Goal: Task Accomplishment & Management: Manage account settings

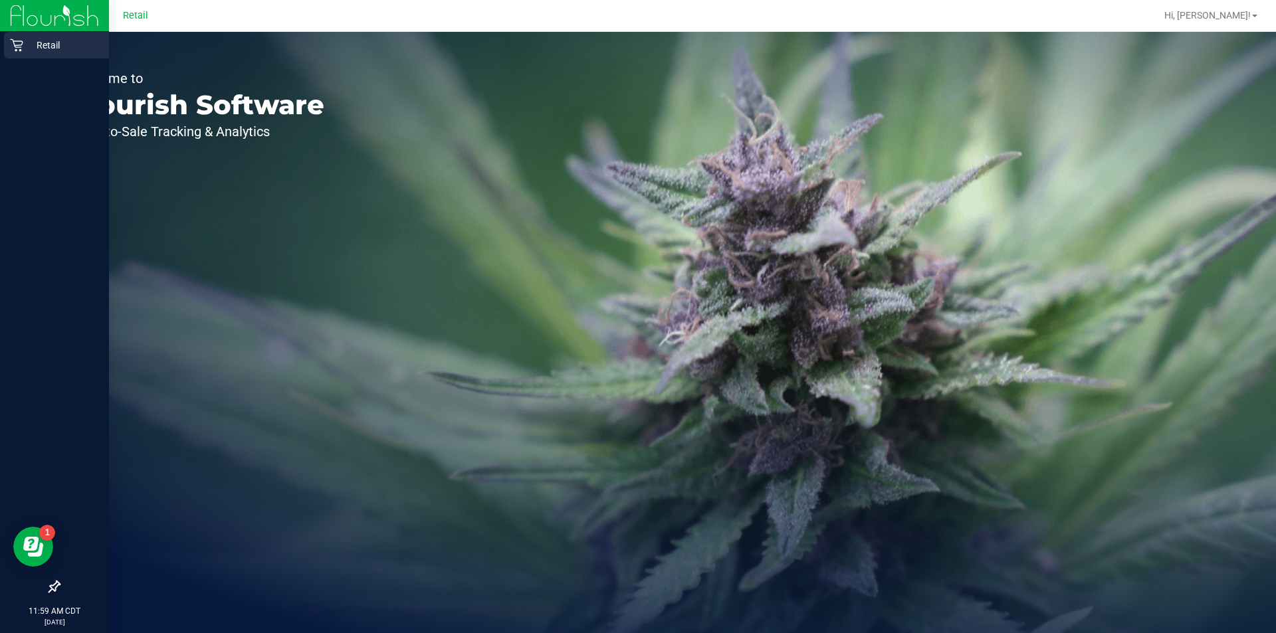
click at [1, 45] on link "Retail" at bounding box center [54, 46] width 109 height 29
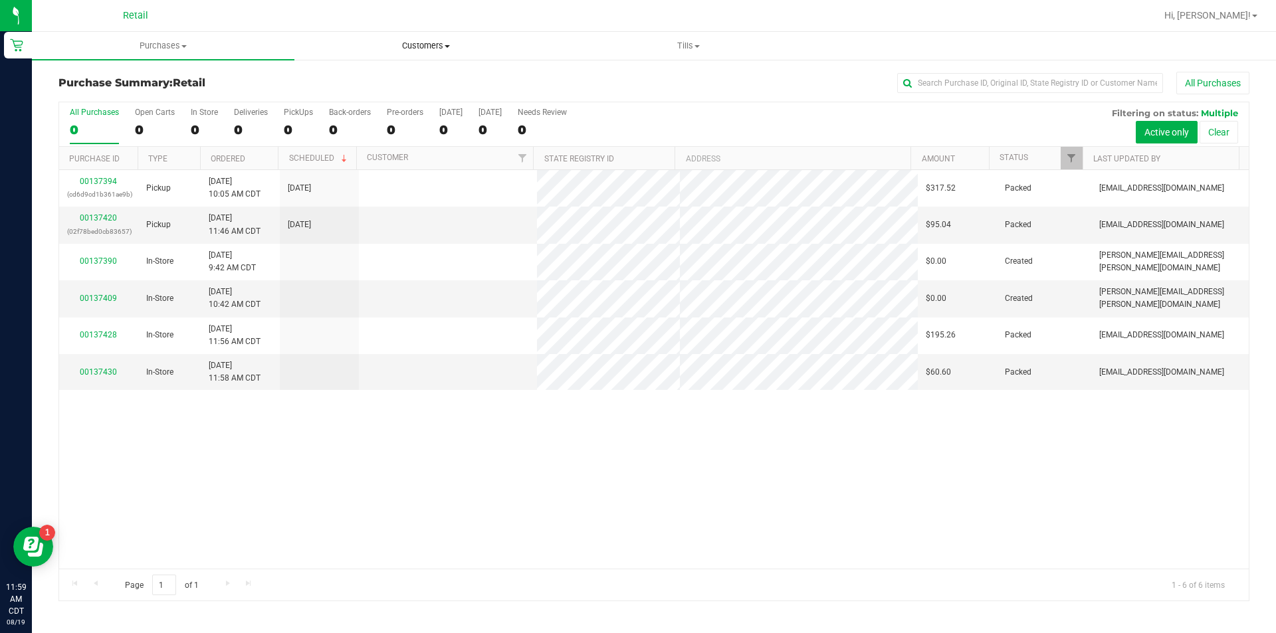
click at [451, 43] on span "Customers" at bounding box center [425, 46] width 261 height 12
click at [700, 51] on span "Tills" at bounding box center [687, 46] width 261 height 12
click at [692, 82] on li "Manage tills" at bounding box center [688, 80] width 262 height 16
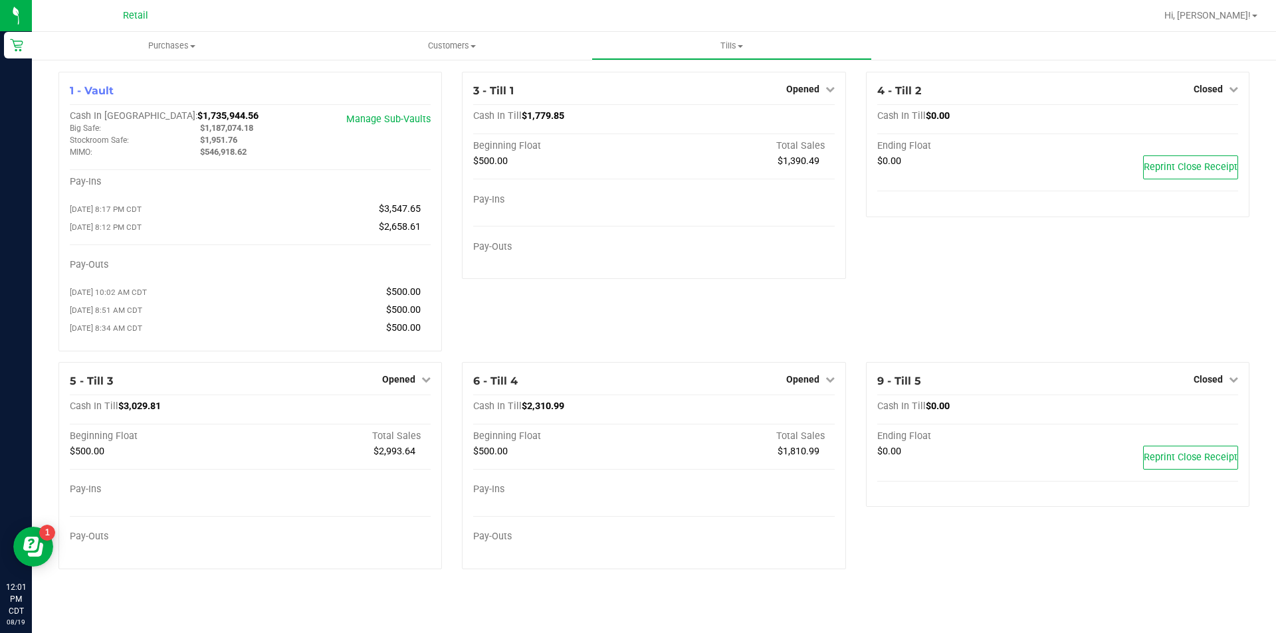
click at [1200, 91] on span "Closed" at bounding box center [1207, 89] width 29 height 11
click at [1202, 118] on link "Open Till" at bounding box center [1207, 117] width 35 height 11
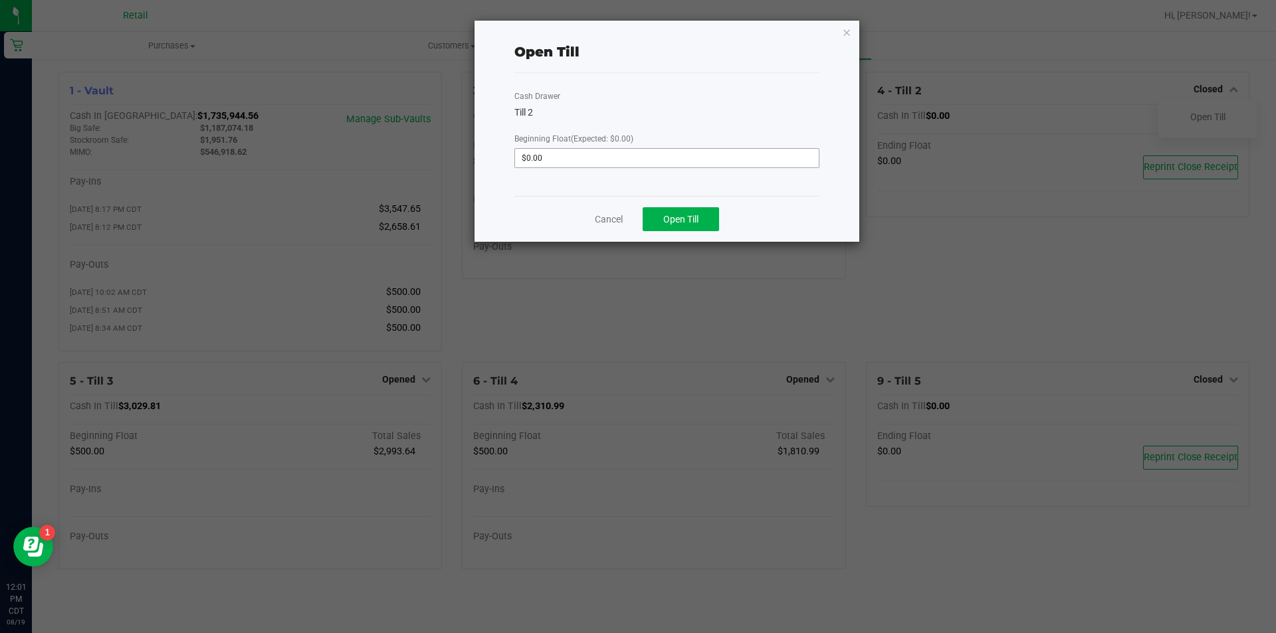
click at [738, 156] on input "$0.00" at bounding box center [667, 158] width 304 height 19
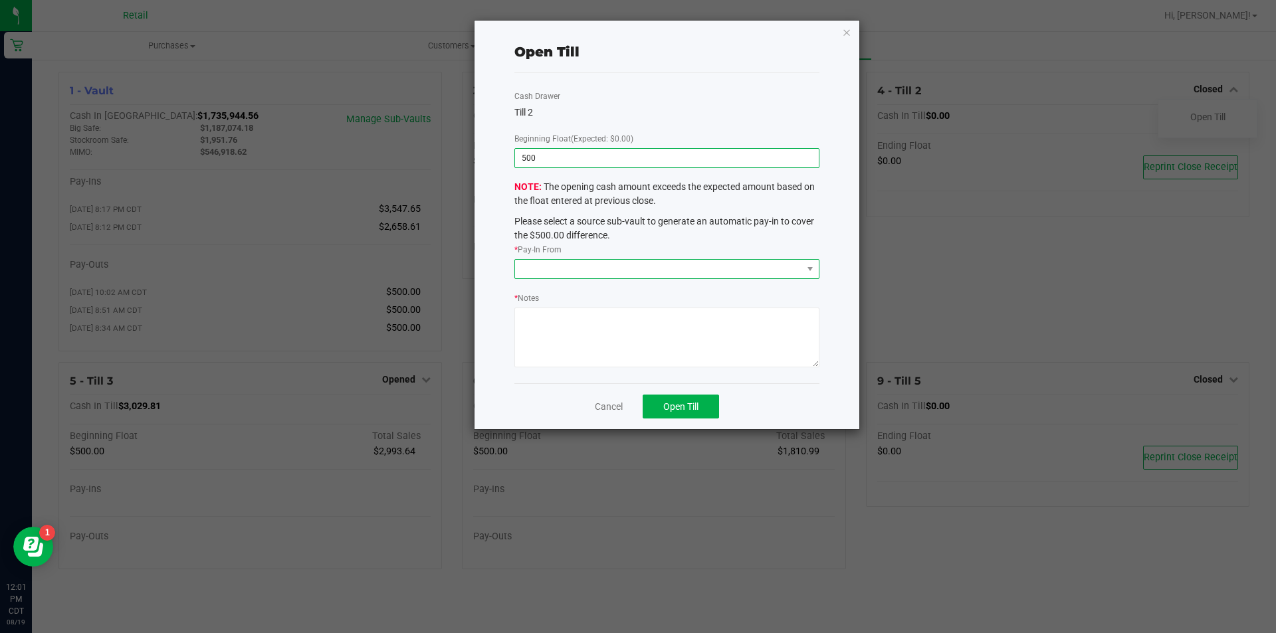
click at [674, 272] on span at bounding box center [658, 269] width 287 height 19
type input "$500.00"
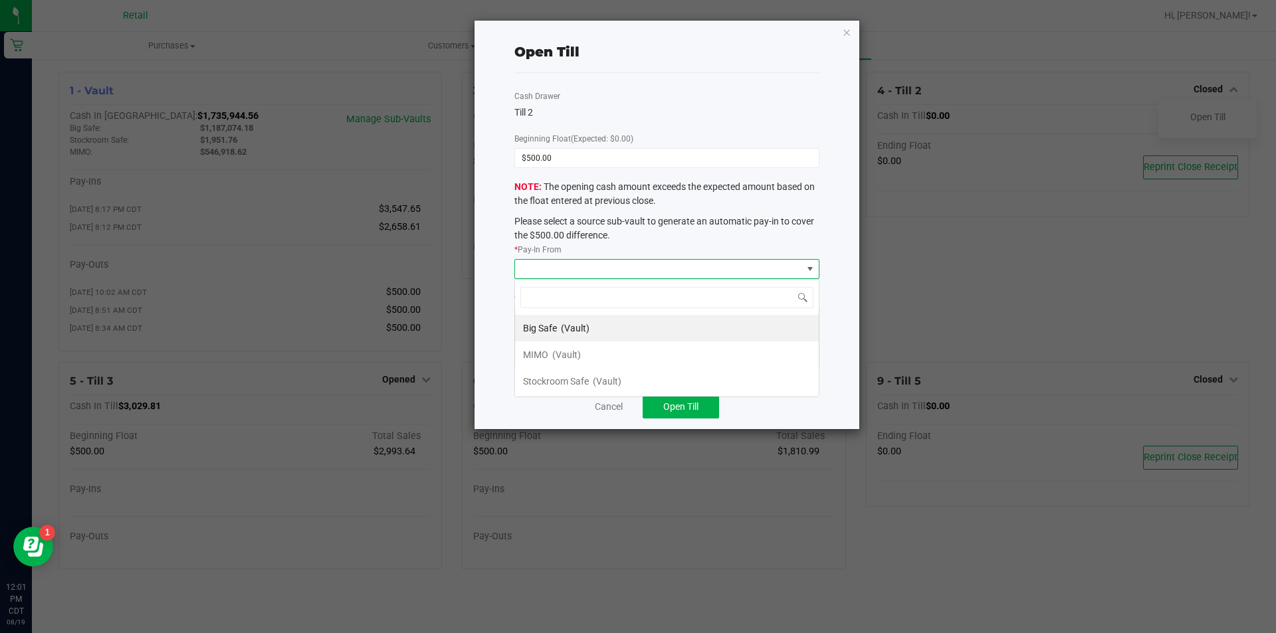
scroll to position [20, 304]
click at [610, 351] on li "MIMO (Vault)" at bounding box center [667, 355] width 304 height 27
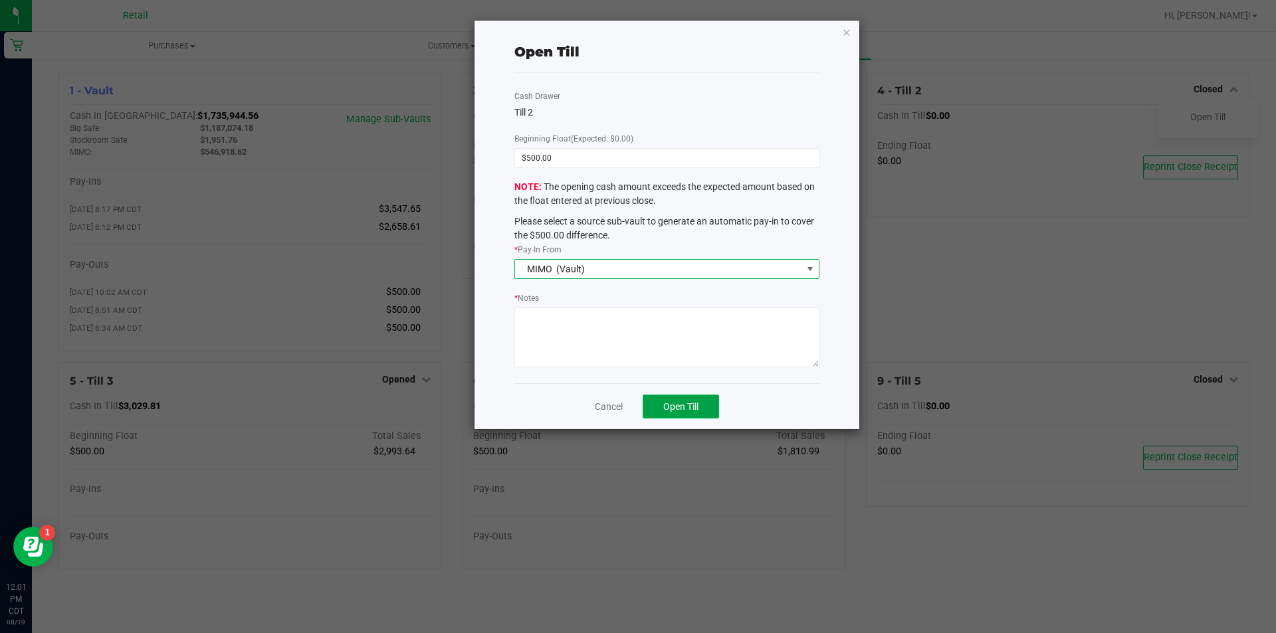
click at [704, 413] on button "Open Till" at bounding box center [681, 407] width 76 height 24
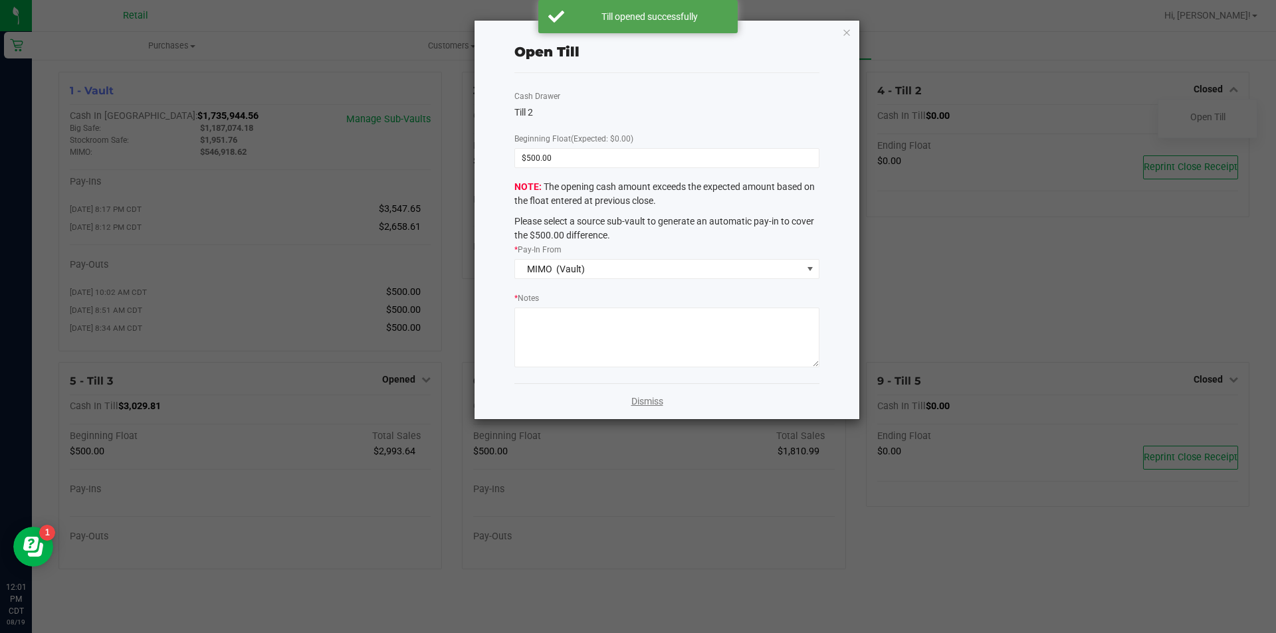
click at [657, 400] on link "Dismiss" at bounding box center [647, 402] width 32 height 14
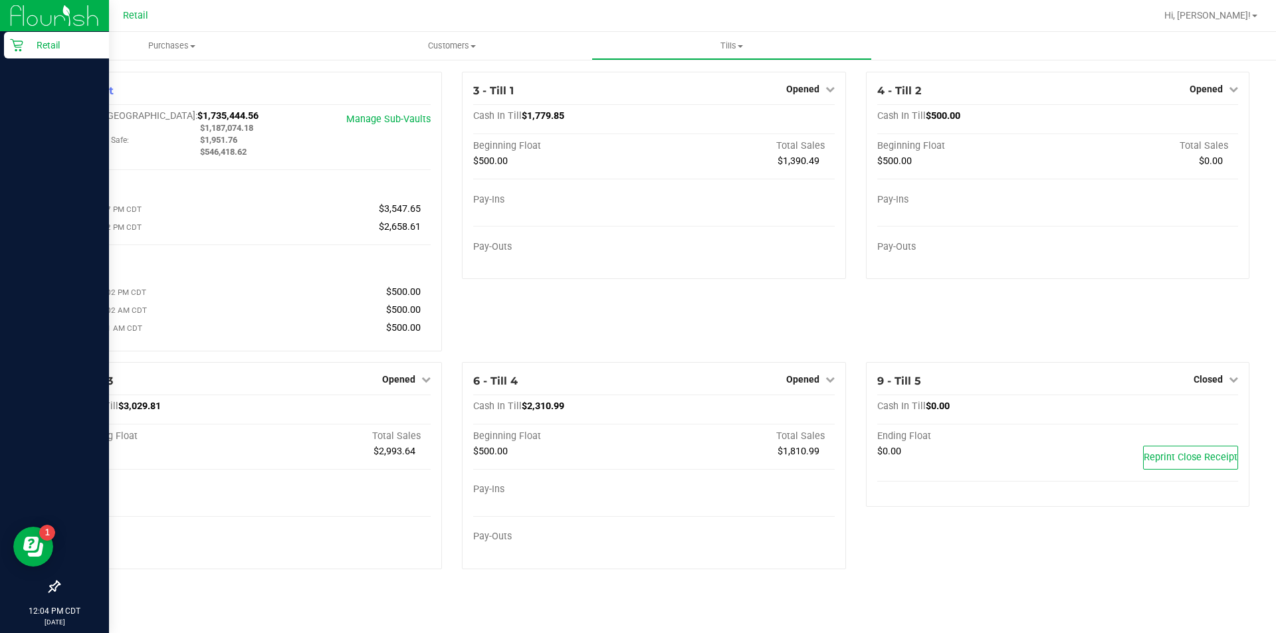
click at [27, 51] on p "Retail" at bounding box center [63, 45] width 80 height 16
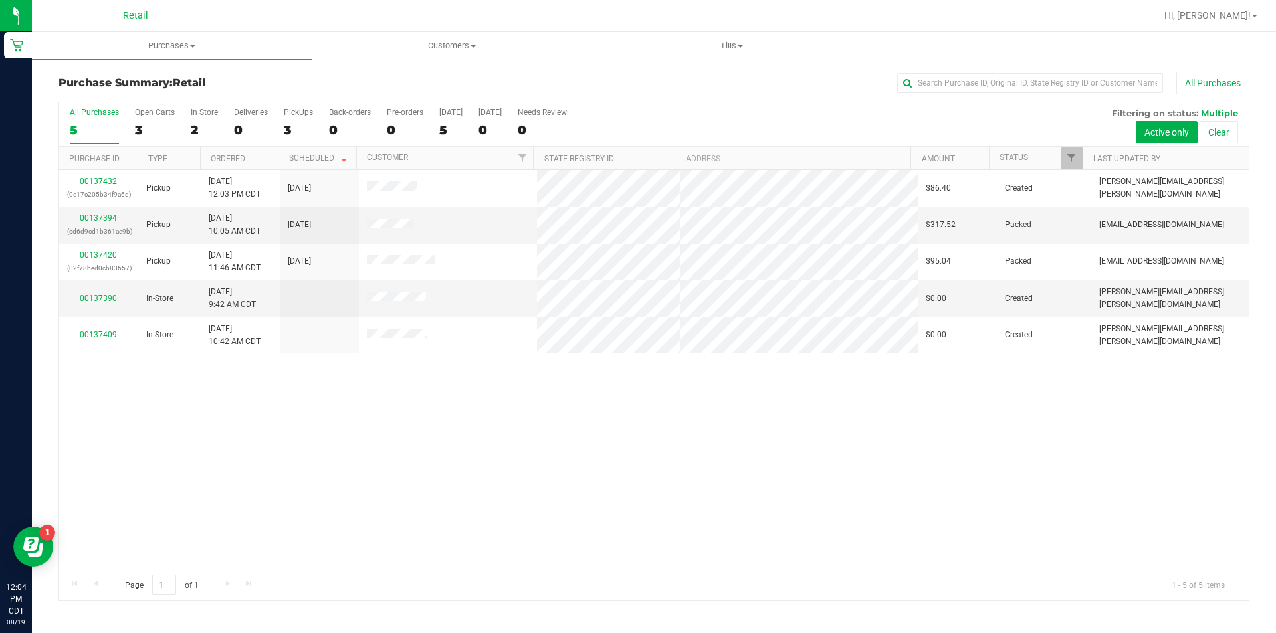
click at [409, 14] on div at bounding box center [697, 16] width 918 height 26
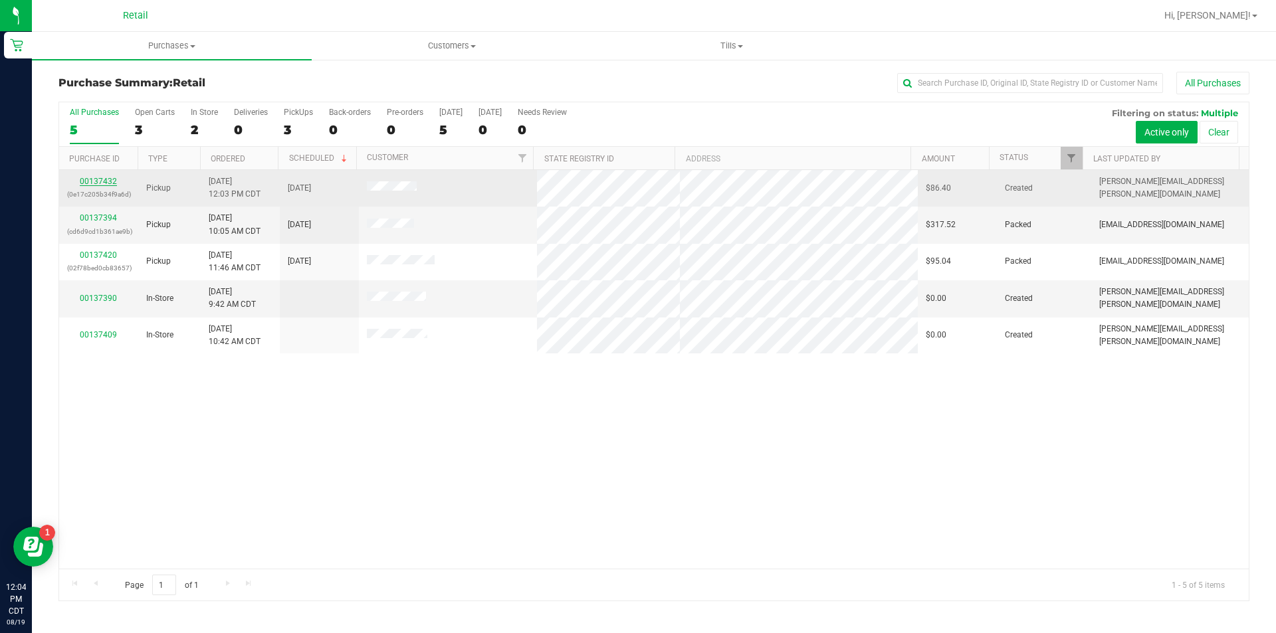
click at [102, 180] on link "00137432" at bounding box center [98, 181] width 37 height 9
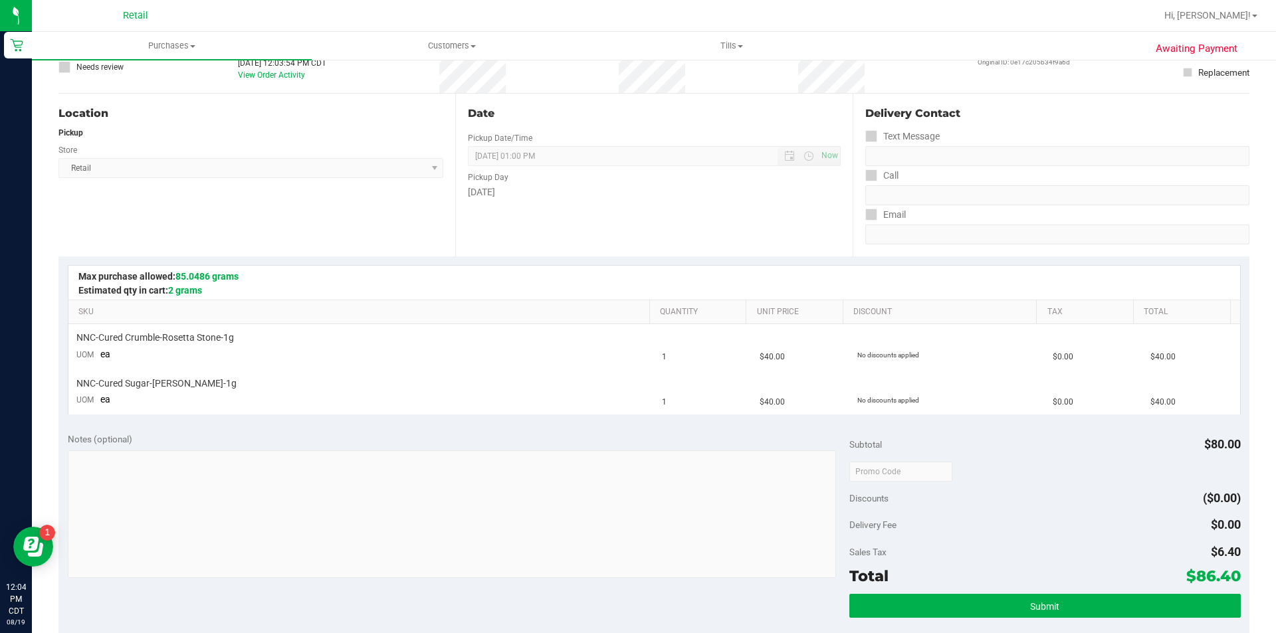
scroll to position [147, 0]
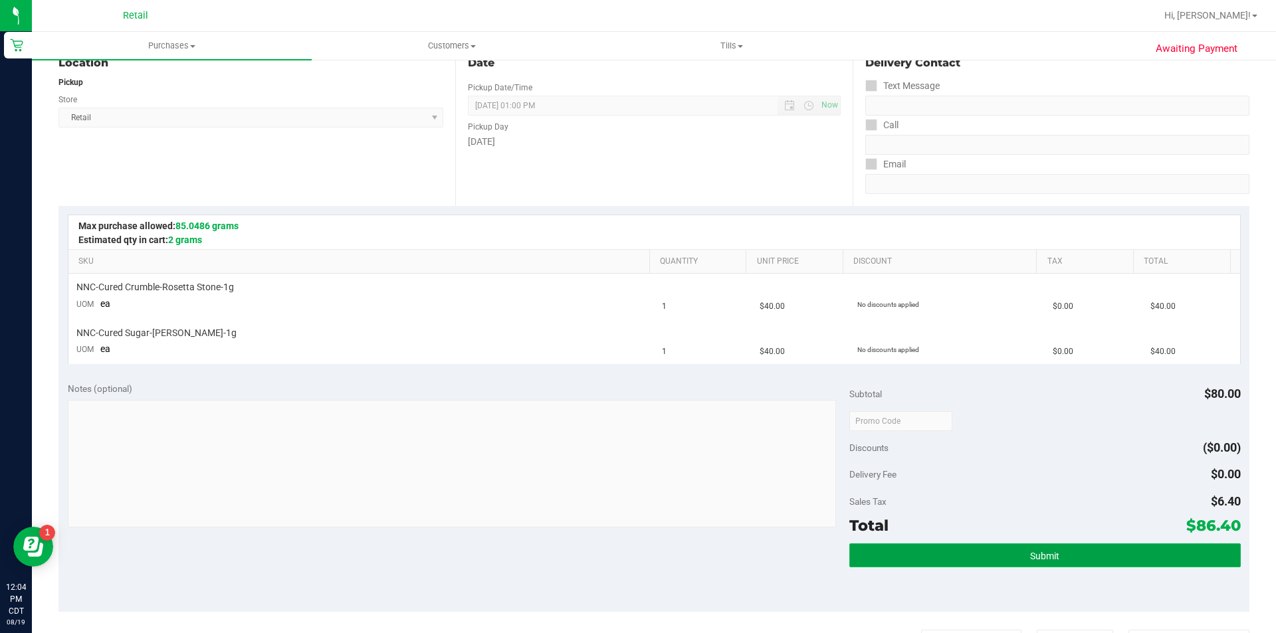
click at [1040, 567] on button "Submit" at bounding box center [1044, 556] width 391 height 24
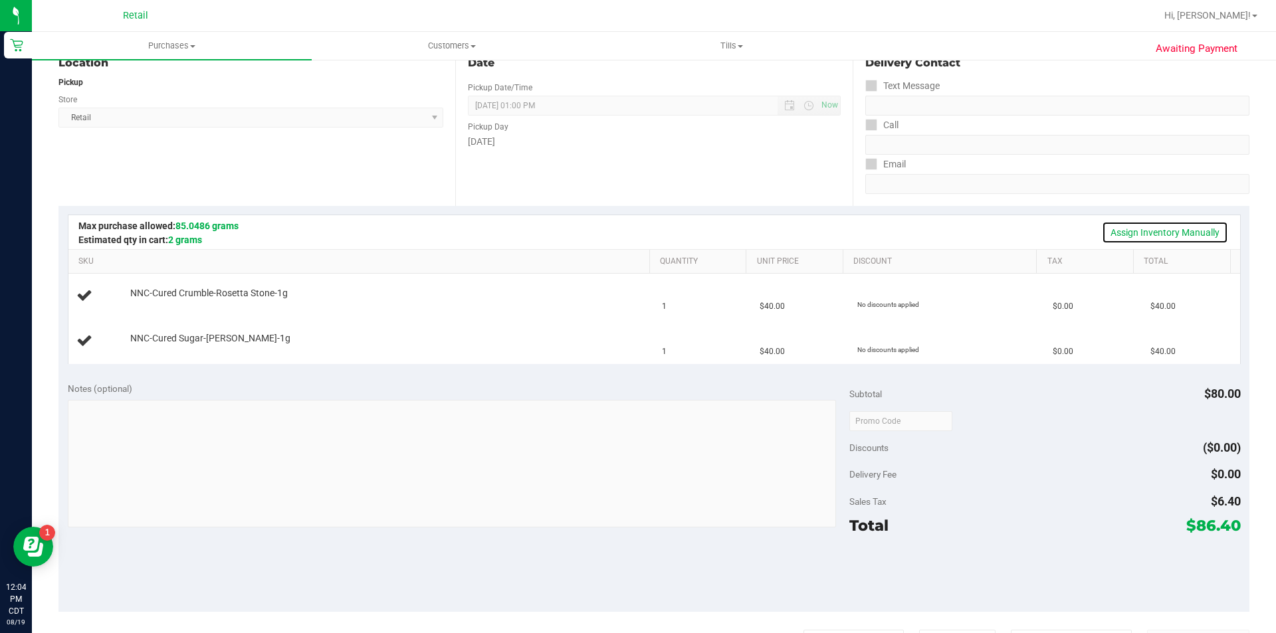
click at [1166, 235] on link "Assign Inventory Manually" at bounding box center [1165, 232] width 126 height 23
click at [157, 305] on link "Add Package" at bounding box center [154, 302] width 48 height 9
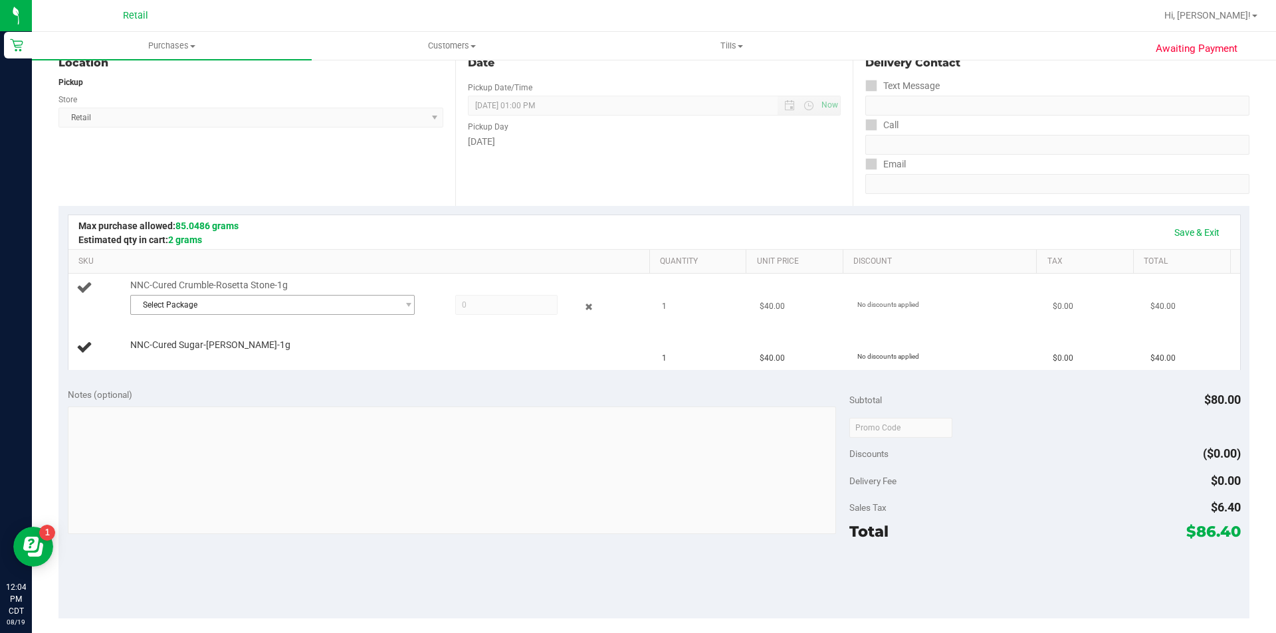
click at [270, 307] on span "Select Package" at bounding box center [264, 305] width 266 height 19
click at [317, 359] on span "( CRMB043024-RS-BLK )" at bounding box center [277, 359] width 86 height 9
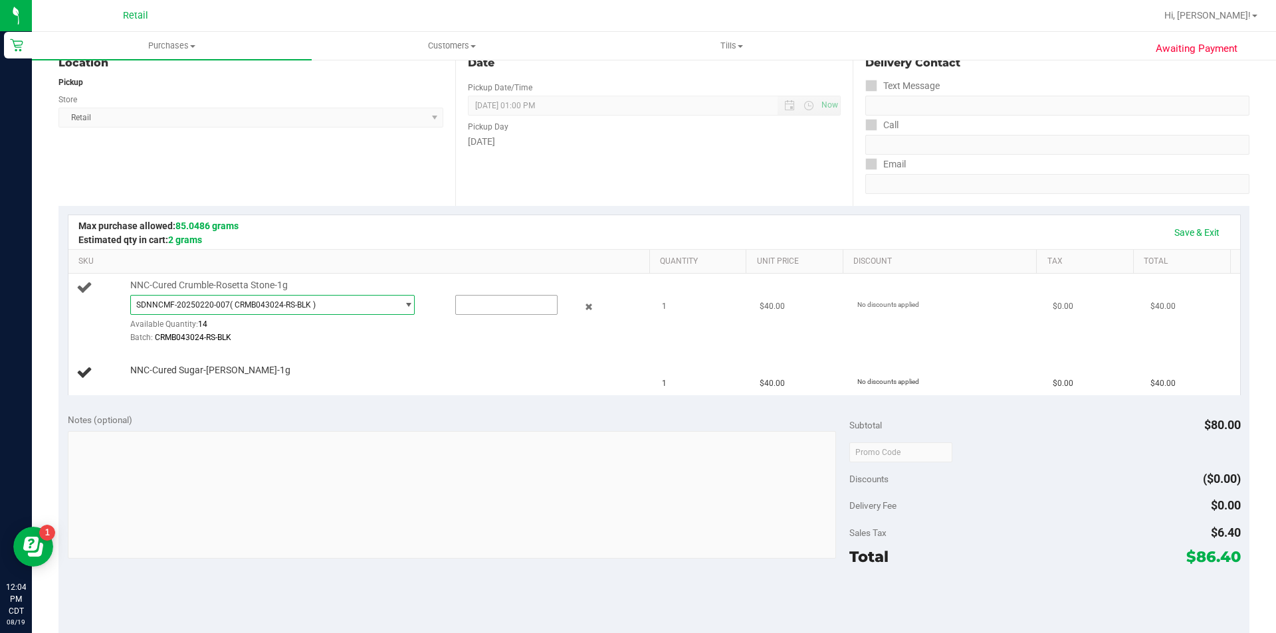
click at [477, 306] on input "text" at bounding box center [506, 305] width 101 height 19
type input "1"
click at [545, 410] on div "Notes (optional) Subtotal $80.00 Discounts ($0.00) Delivery Fee $0.00 Sales Tax…" at bounding box center [653, 523] width 1191 height 239
type input "1.0000"
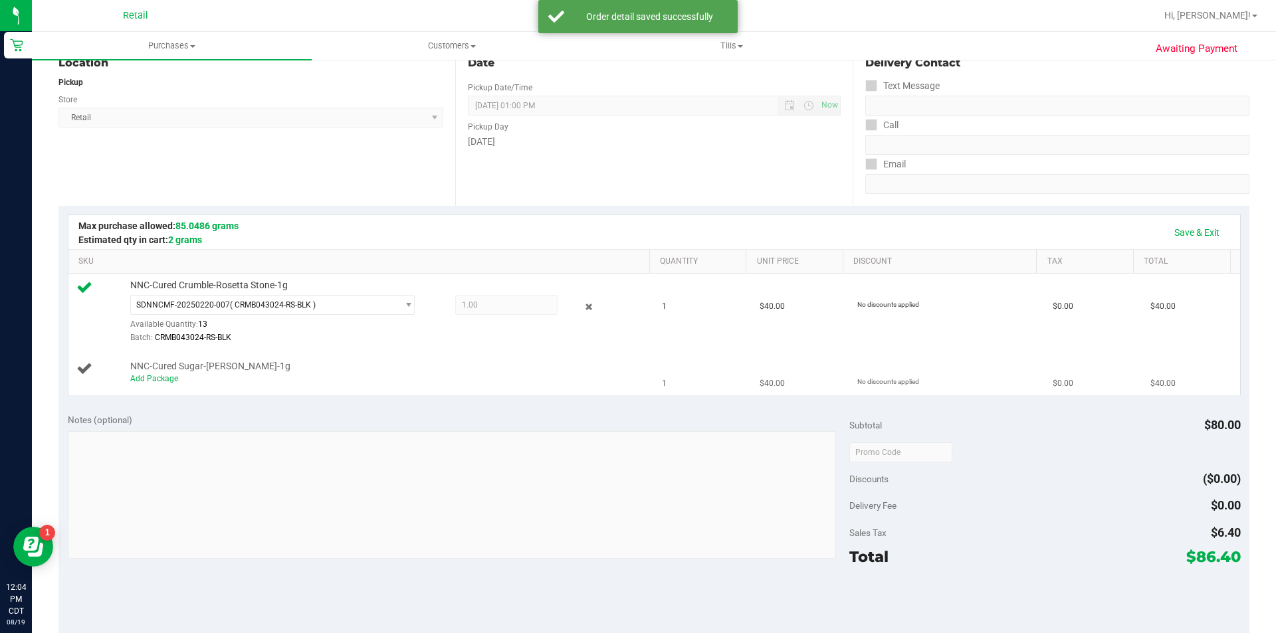
click at [168, 383] on div "Add Package" at bounding box center [386, 379] width 513 height 13
click at [167, 378] on link "Add Package" at bounding box center [154, 378] width 48 height 9
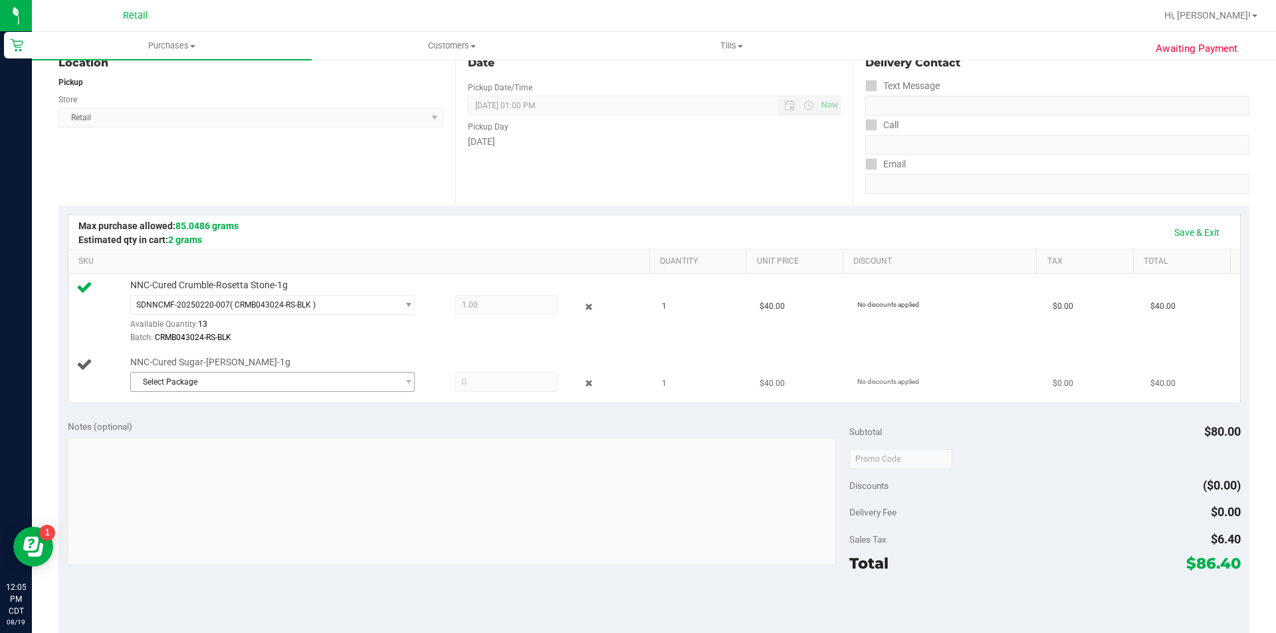
click at [326, 382] on span "Select Package" at bounding box center [264, 382] width 266 height 19
click at [334, 442] on li "SDNNCMF-20250716-004 ( Sugar-061424-MH-BLK )" at bounding box center [269, 436] width 278 height 19
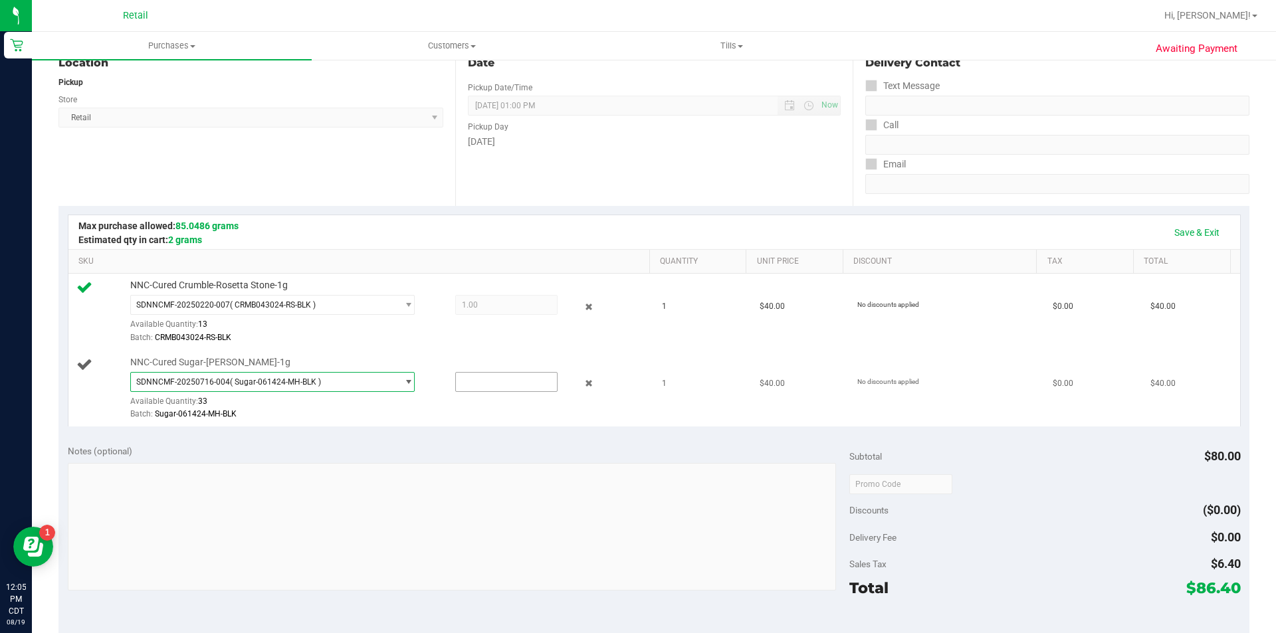
click at [484, 379] on input "text" at bounding box center [506, 382] width 101 height 19
type input "1"
type input "1.0000"
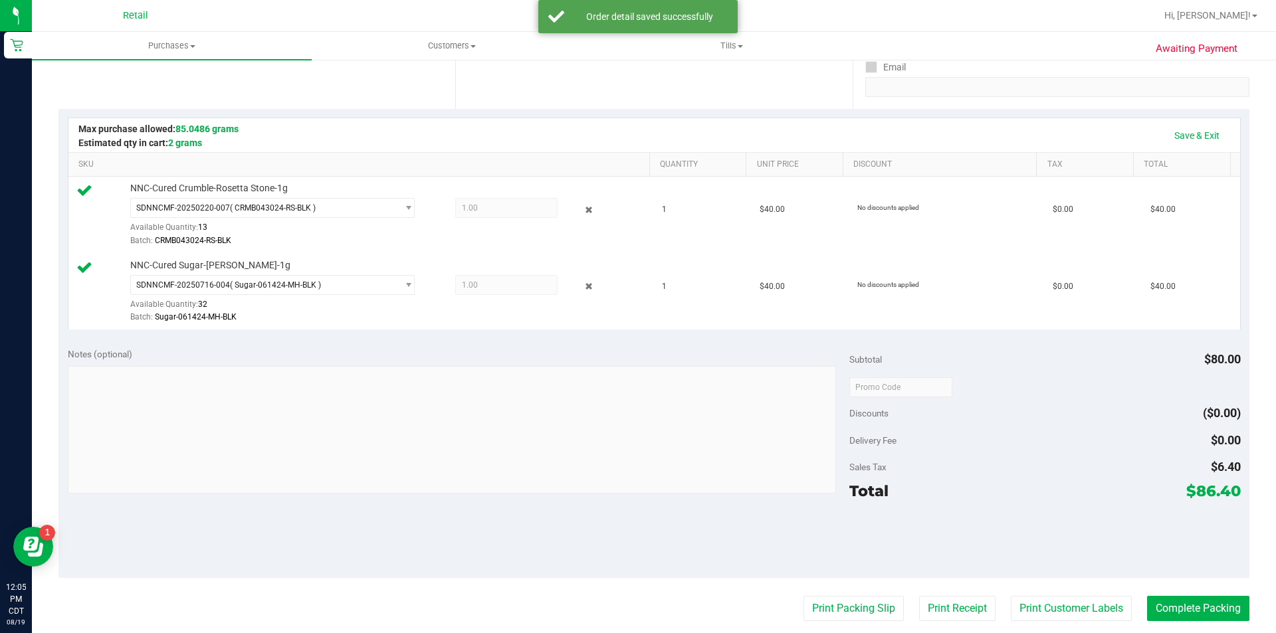
scroll to position [243, 0]
click at [1071, 598] on button "Print Customer Labels" at bounding box center [1071, 609] width 121 height 25
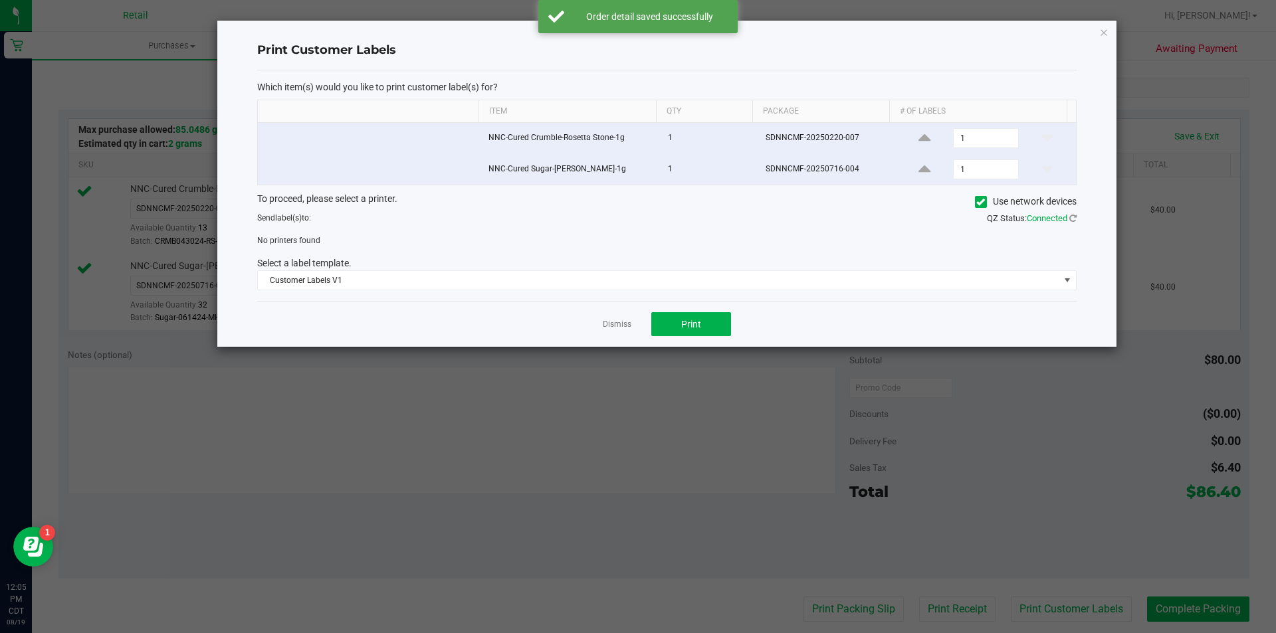
click at [985, 203] on label "Use network devices" at bounding box center [1026, 202] width 102 height 14
click at [0, 0] on input "Use network devices" at bounding box center [0, 0] width 0 height 0
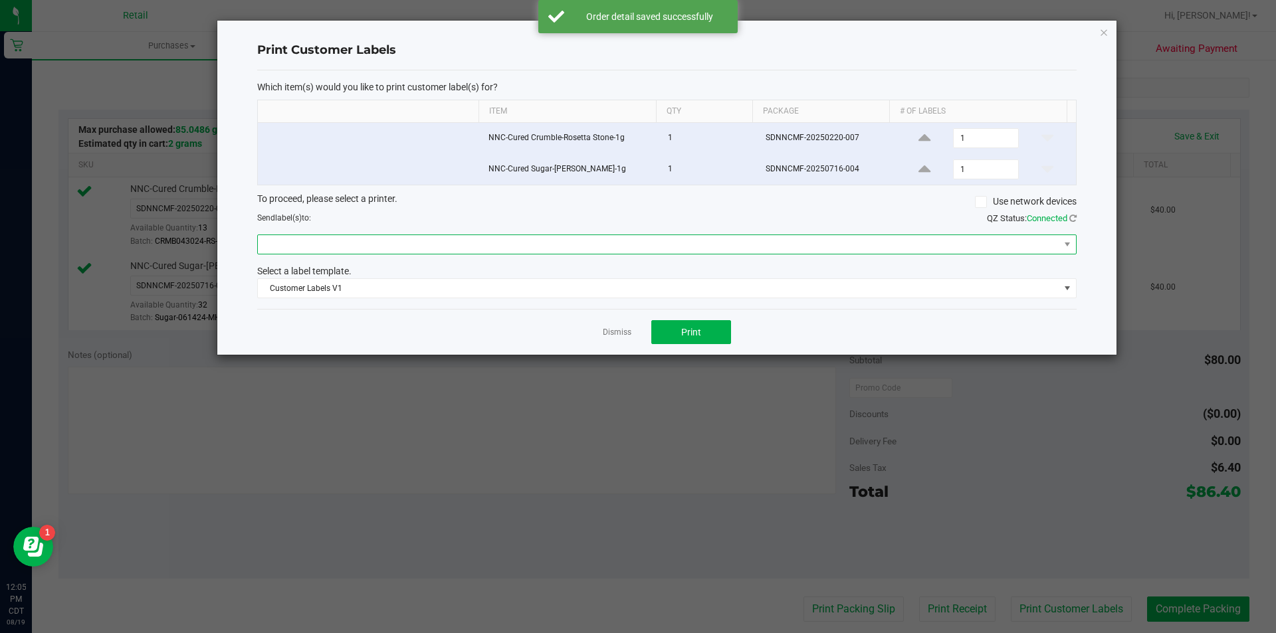
click at [706, 246] on span at bounding box center [658, 244] width 801 height 19
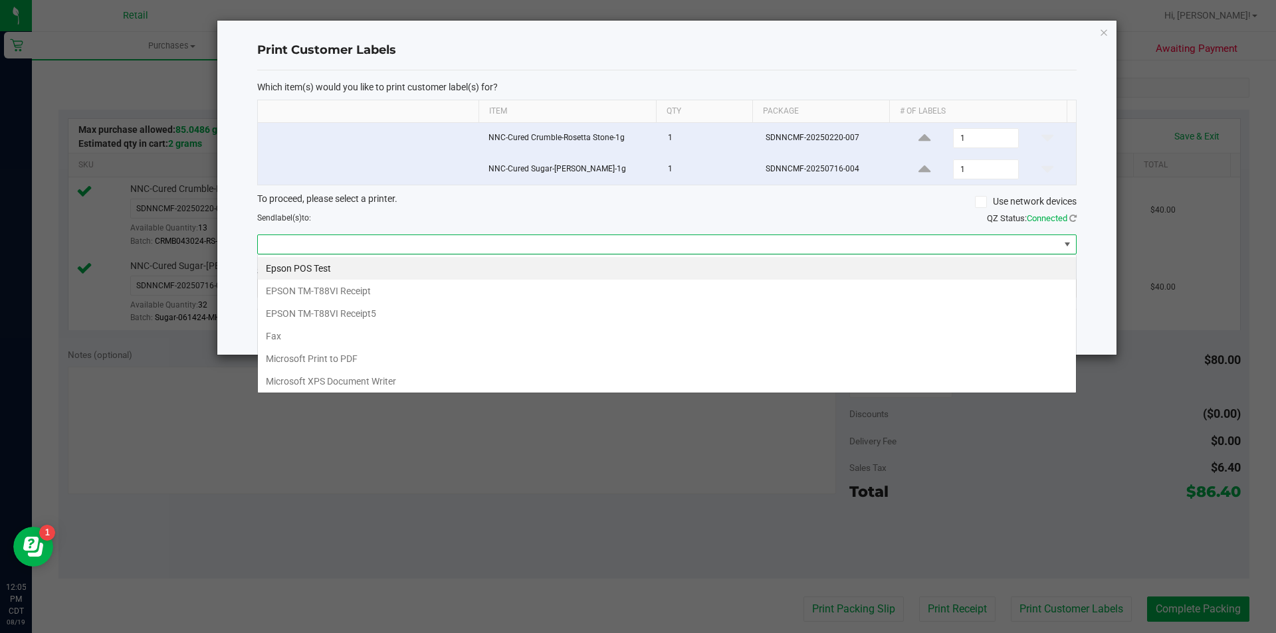
scroll to position [20, 819]
click at [397, 354] on PDF "Microsoft Print to PDF" at bounding box center [667, 359] width 818 height 23
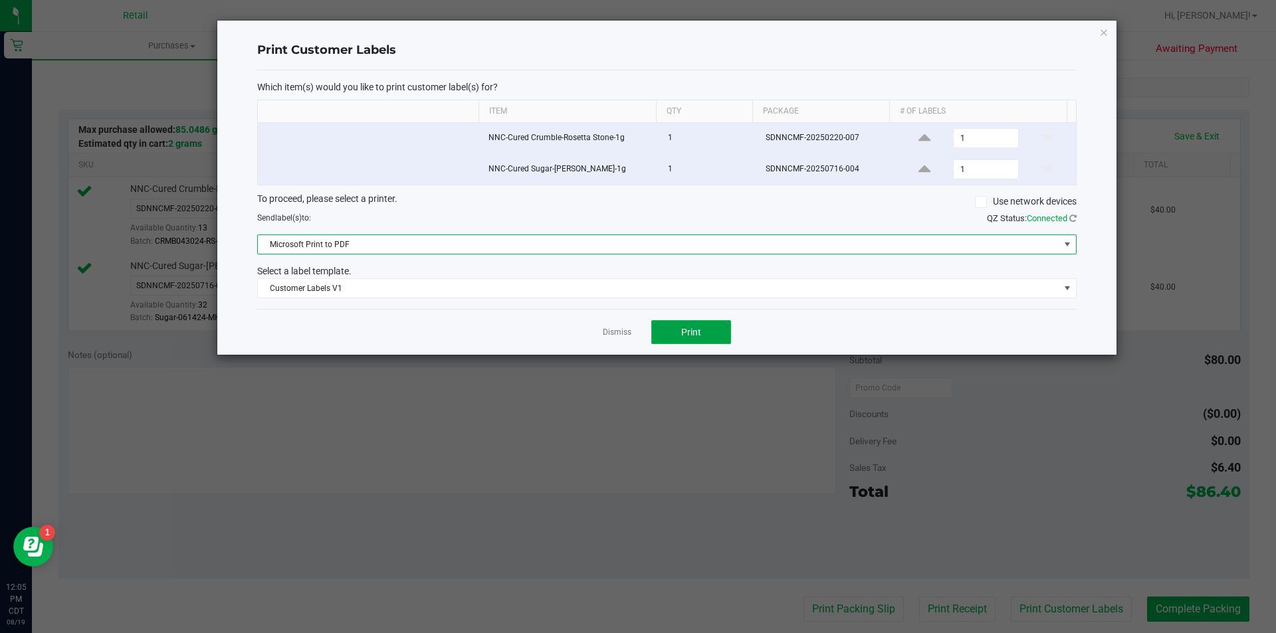
click at [690, 337] on span "Print" at bounding box center [691, 332] width 20 height 11
click at [642, 249] on span "Microsoft Print to PDF" at bounding box center [658, 244] width 801 height 19
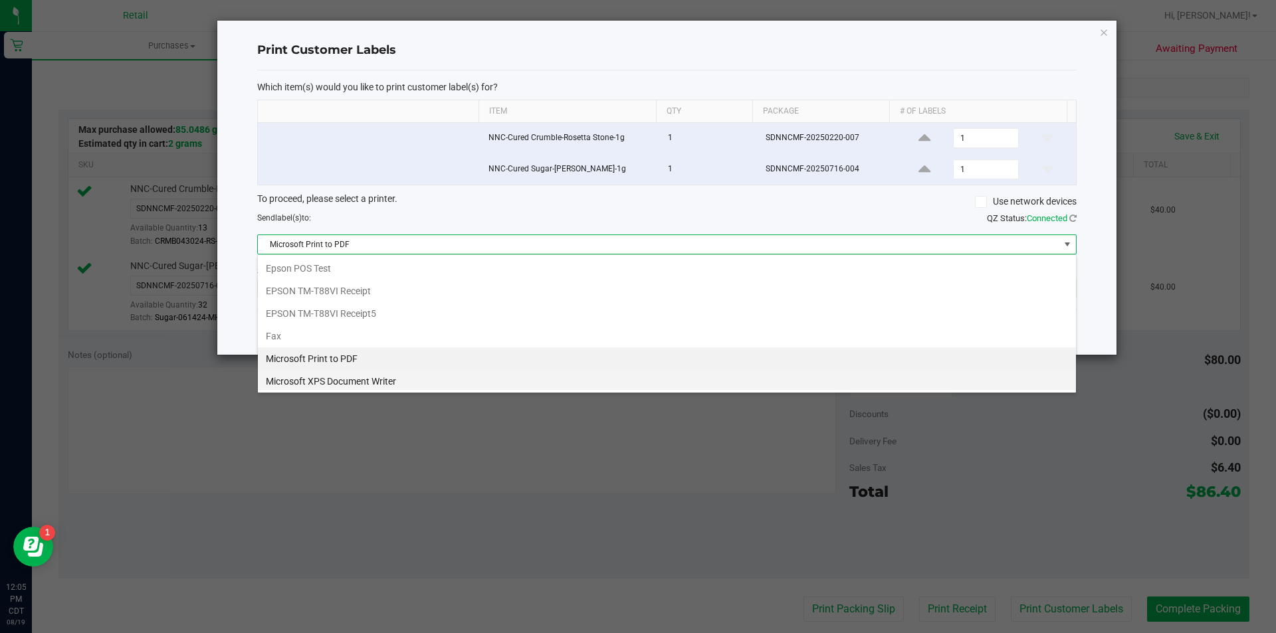
click at [429, 390] on Writer "Microsoft XPS Document Writer" at bounding box center [667, 381] width 818 height 23
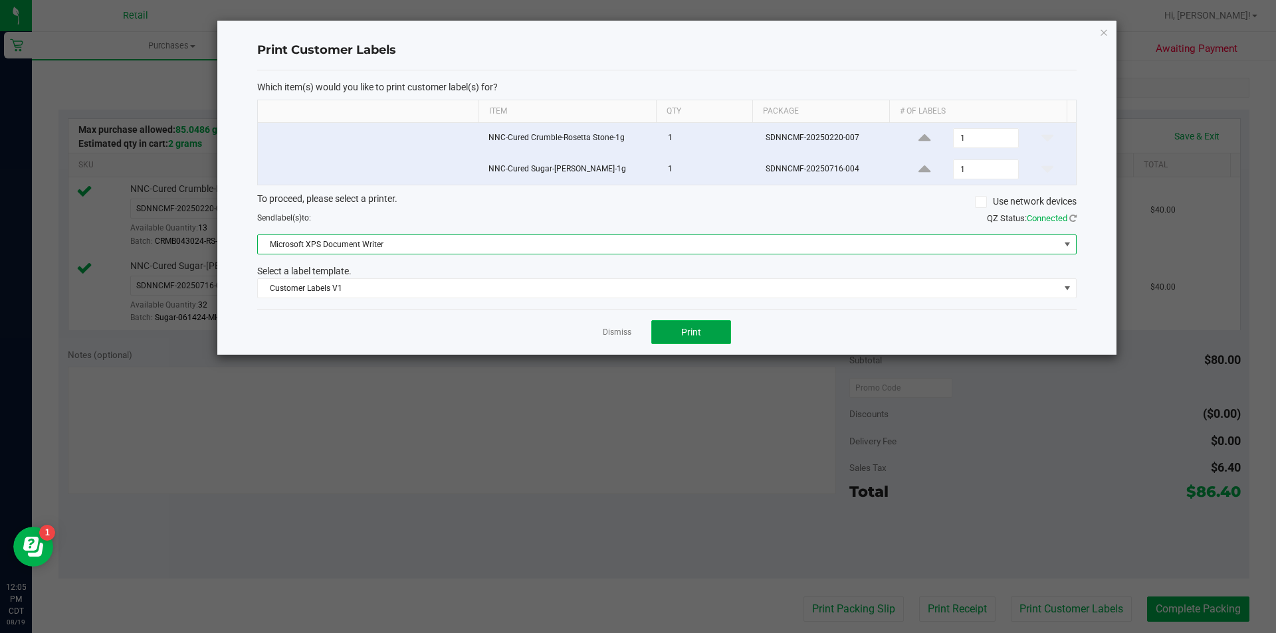
click at [703, 341] on button "Print" at bounding box center [691, 332] width 80 height 24
click at [685, 249] on span "Microsoft XPS Document Writer" at bounding box center [658, 244] width 801 height 19
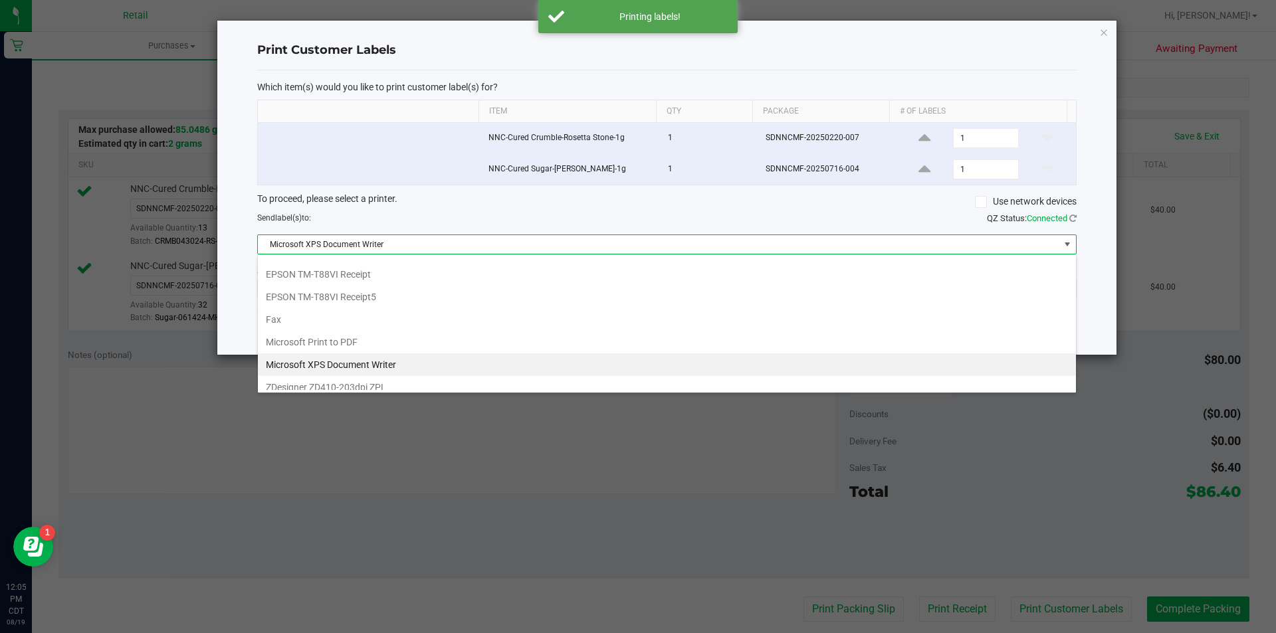
scroll to position [48, 0]
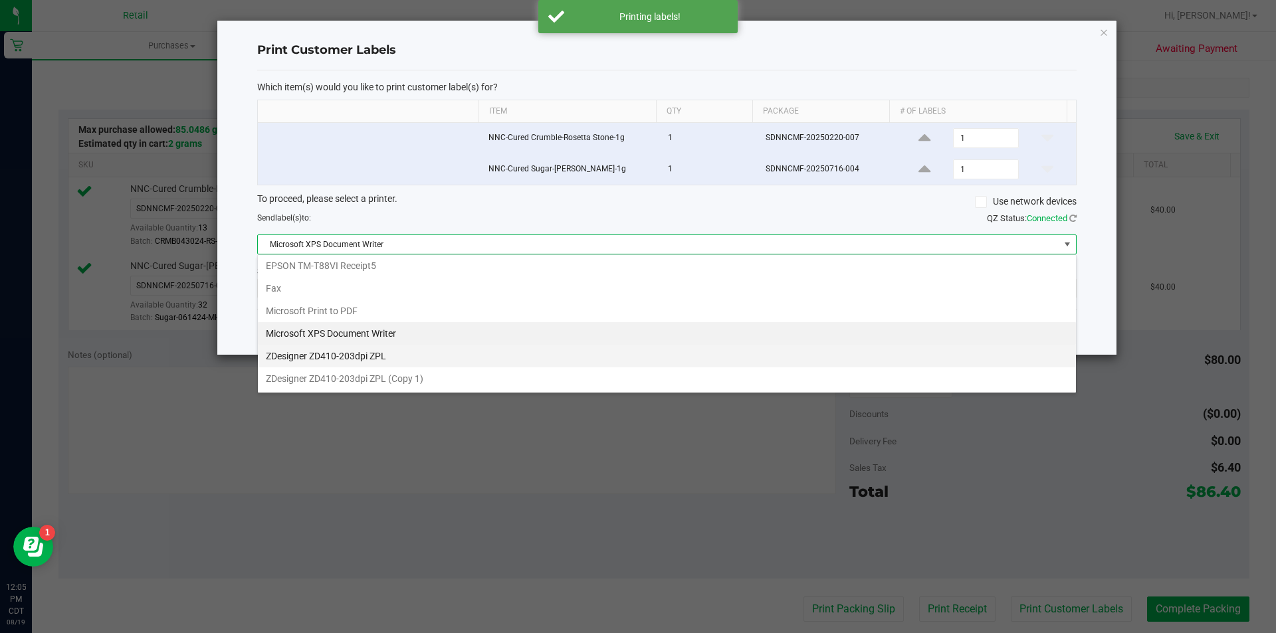
click at [386, 354] on ZPL "ZDesigner ZD410-203dpi ZPL" at bounding box center [667, 356] width 818 height 23
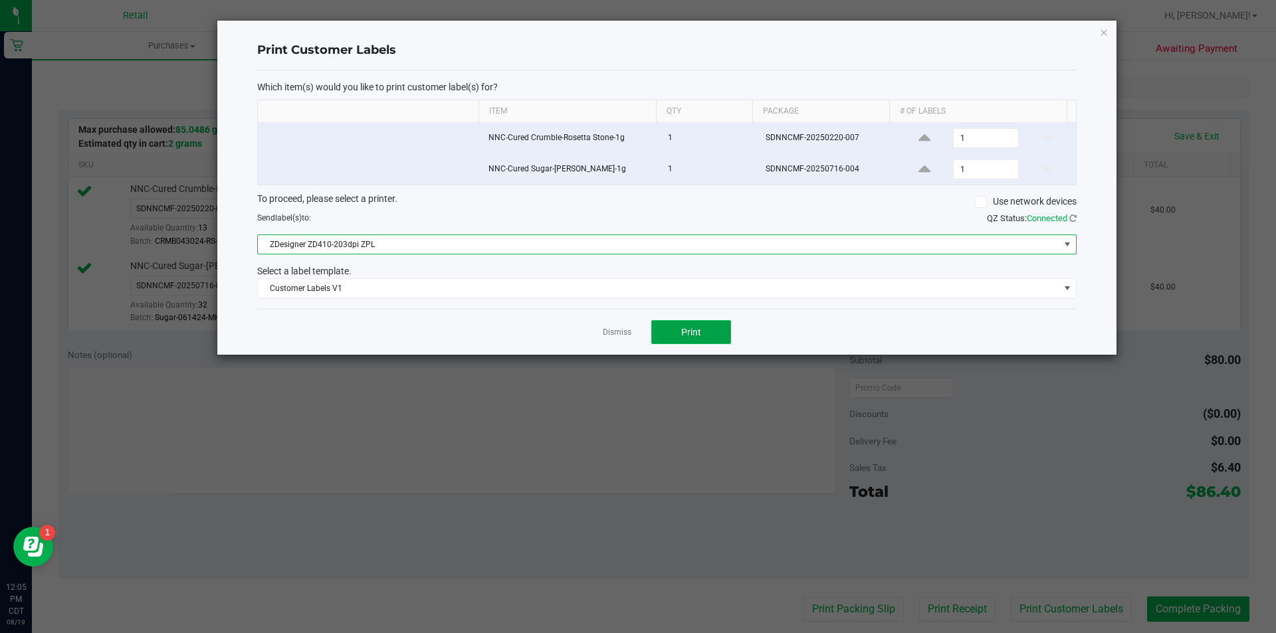
click at [692, 334] on span "Print" at bounding box center [691, 332] width 20 height 11
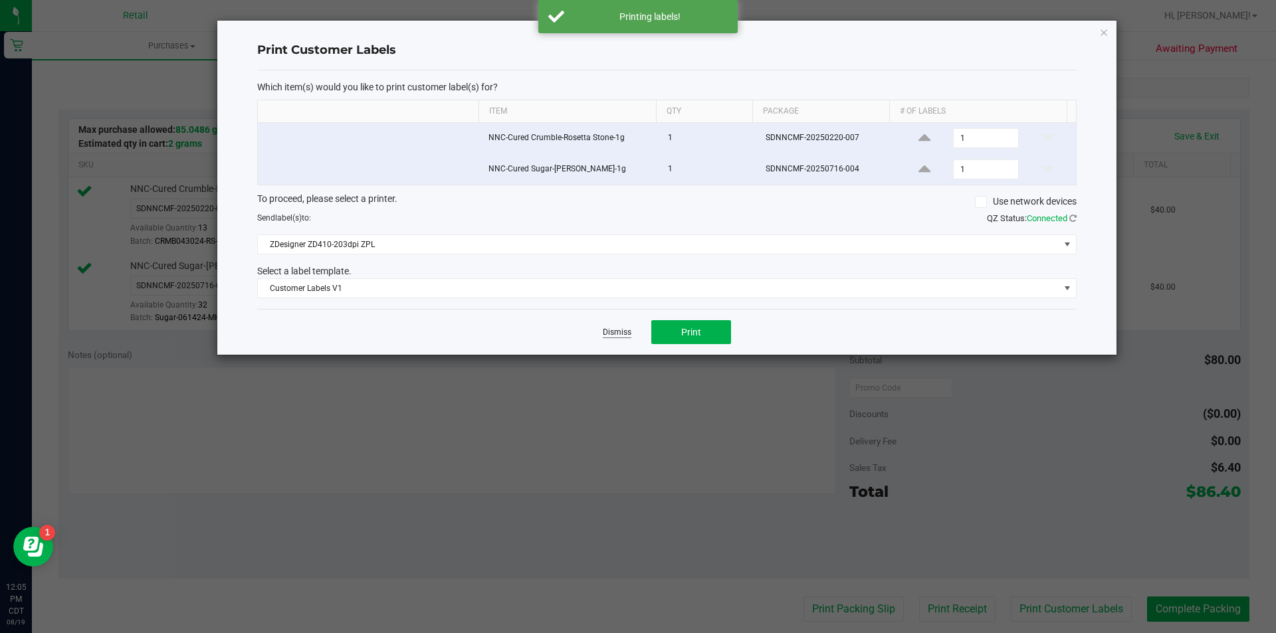
click at [624, 338] on link "Dismiss" at bounding box center [617, 332] width 29 height 11
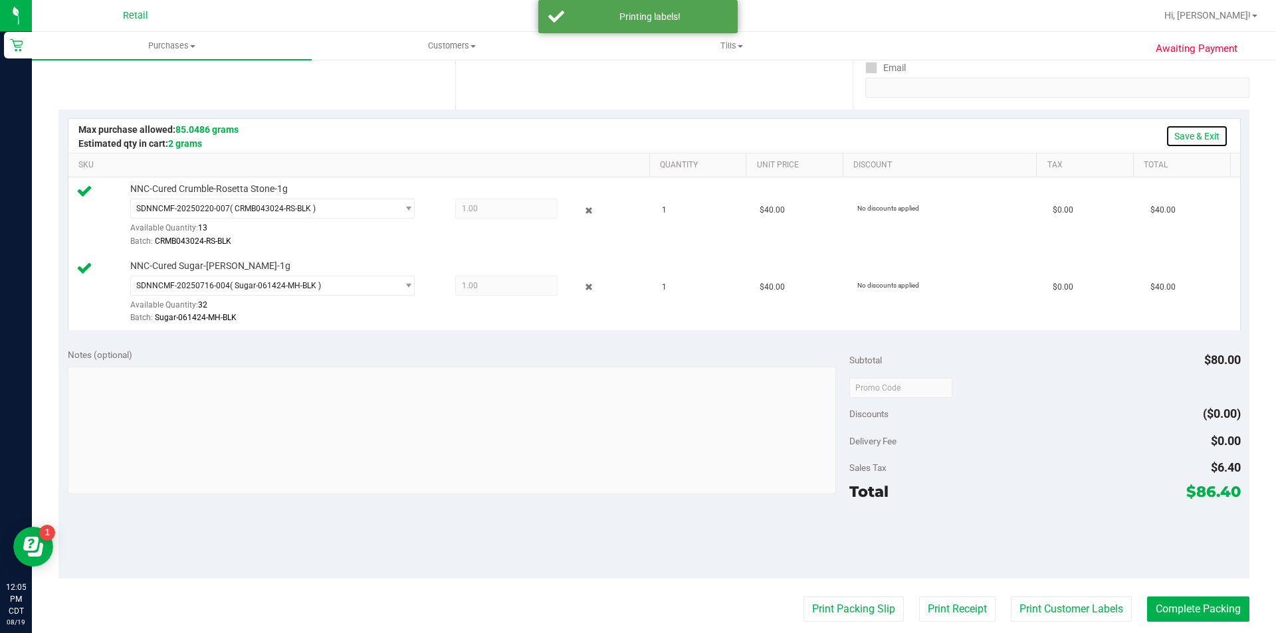
click at [1196, 134] on link "Save & Exit" at bounding box center [1196, 136] width 62 height 23
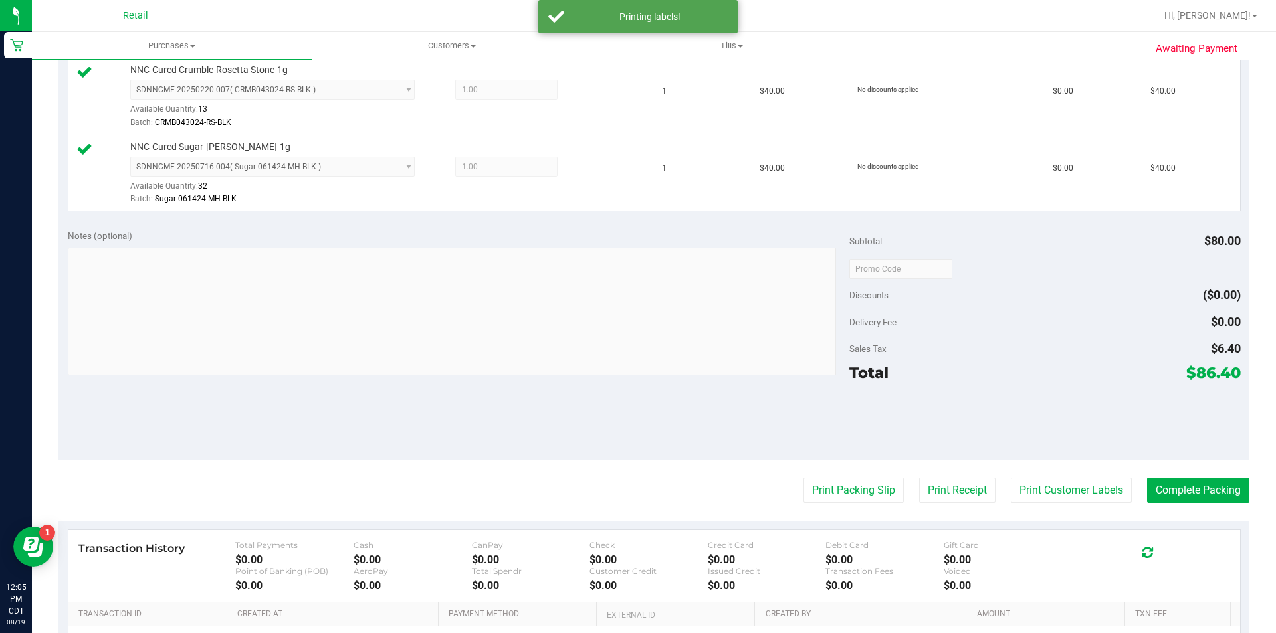
scroll to position [379, 0]
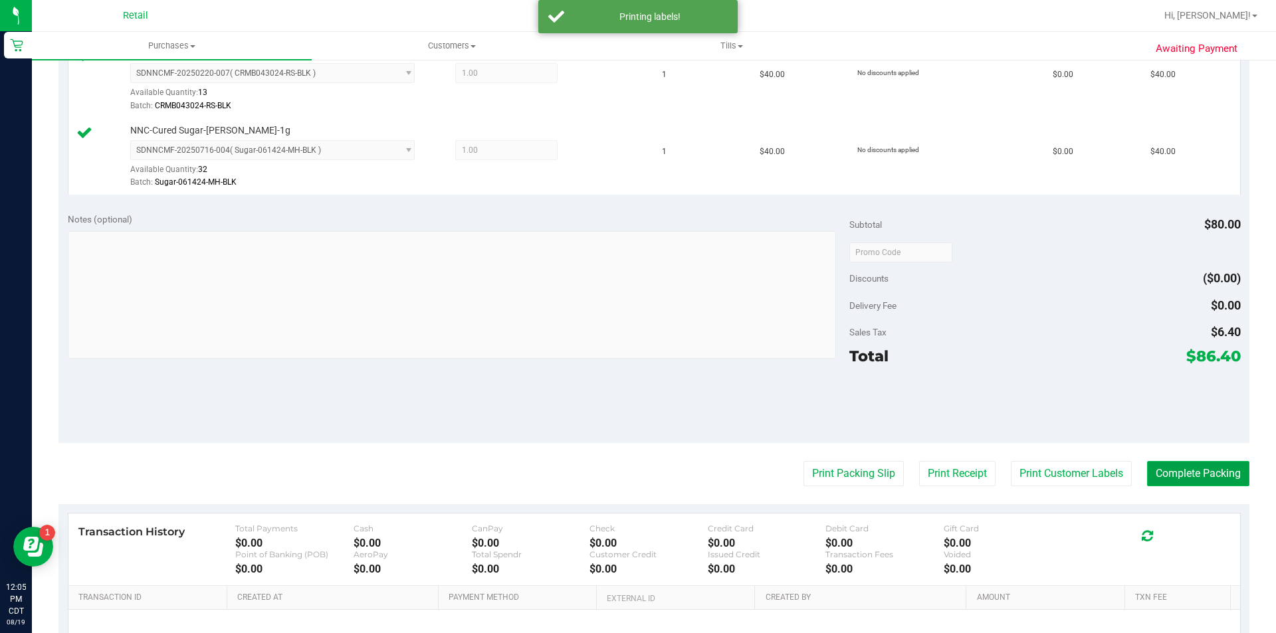
click at [1178, 466] on button "Complete Packing" at bounding box center [1198, 473] width 102 height 25
